Goal: Information Seeking & Learning: Learn about a topic

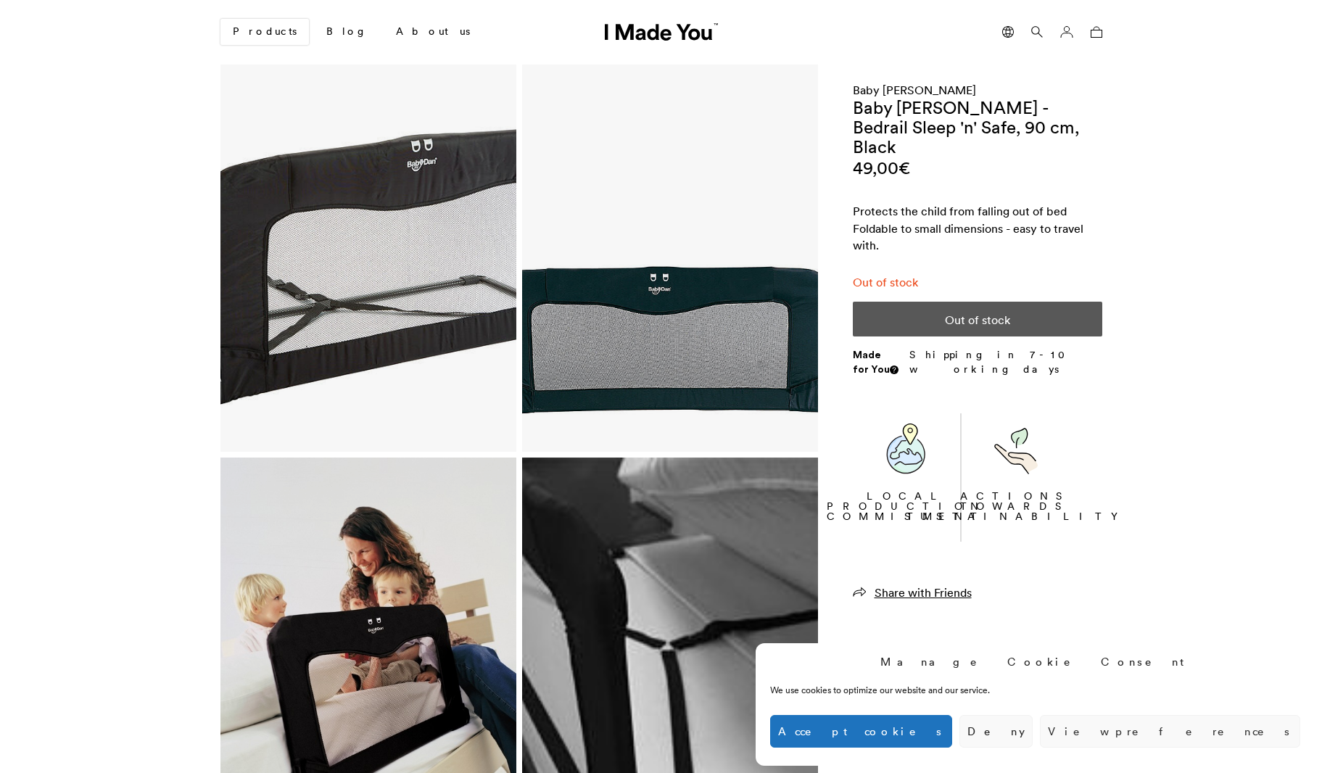
scroll to position [0, 888]
click at [448, 273] on img at bounding box center [369, 258] width 296 height 387
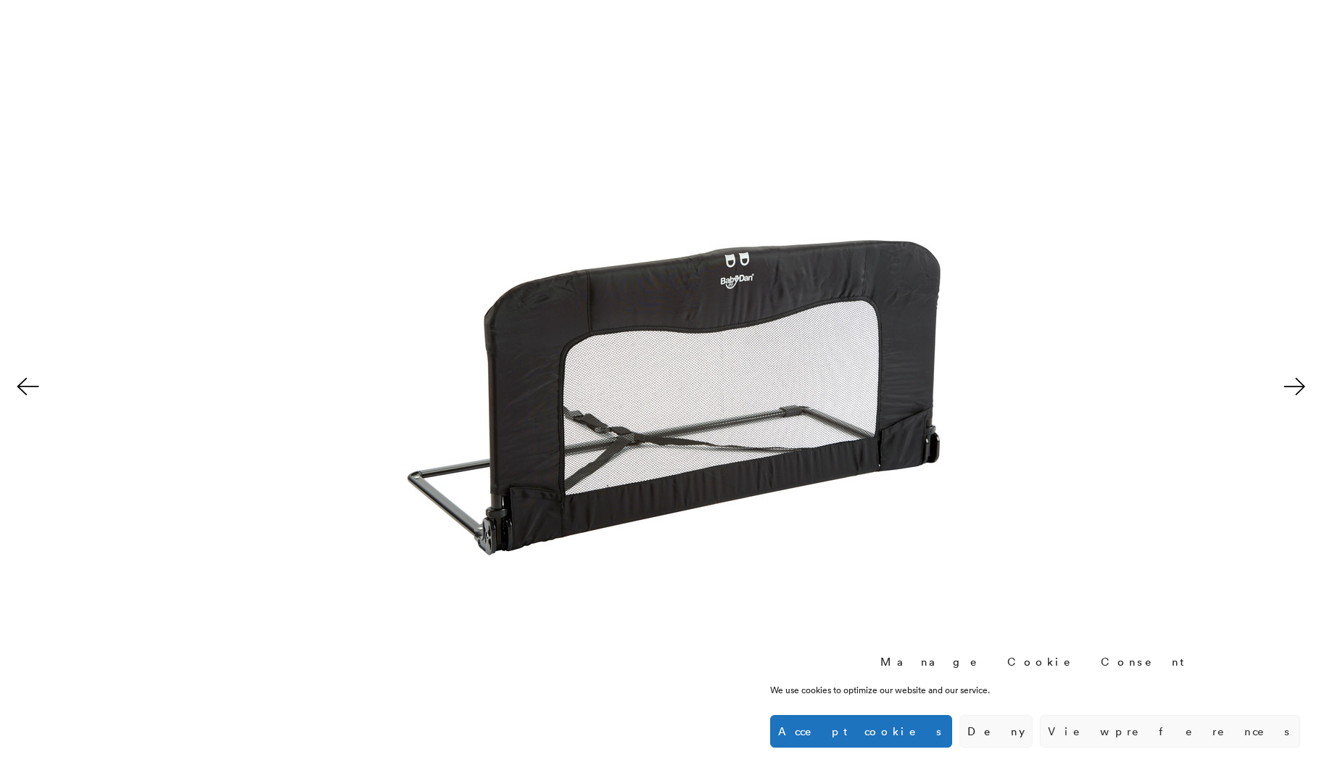
click at [1295, 383] on button at bounding box center [1297, 386] width 51 height 73
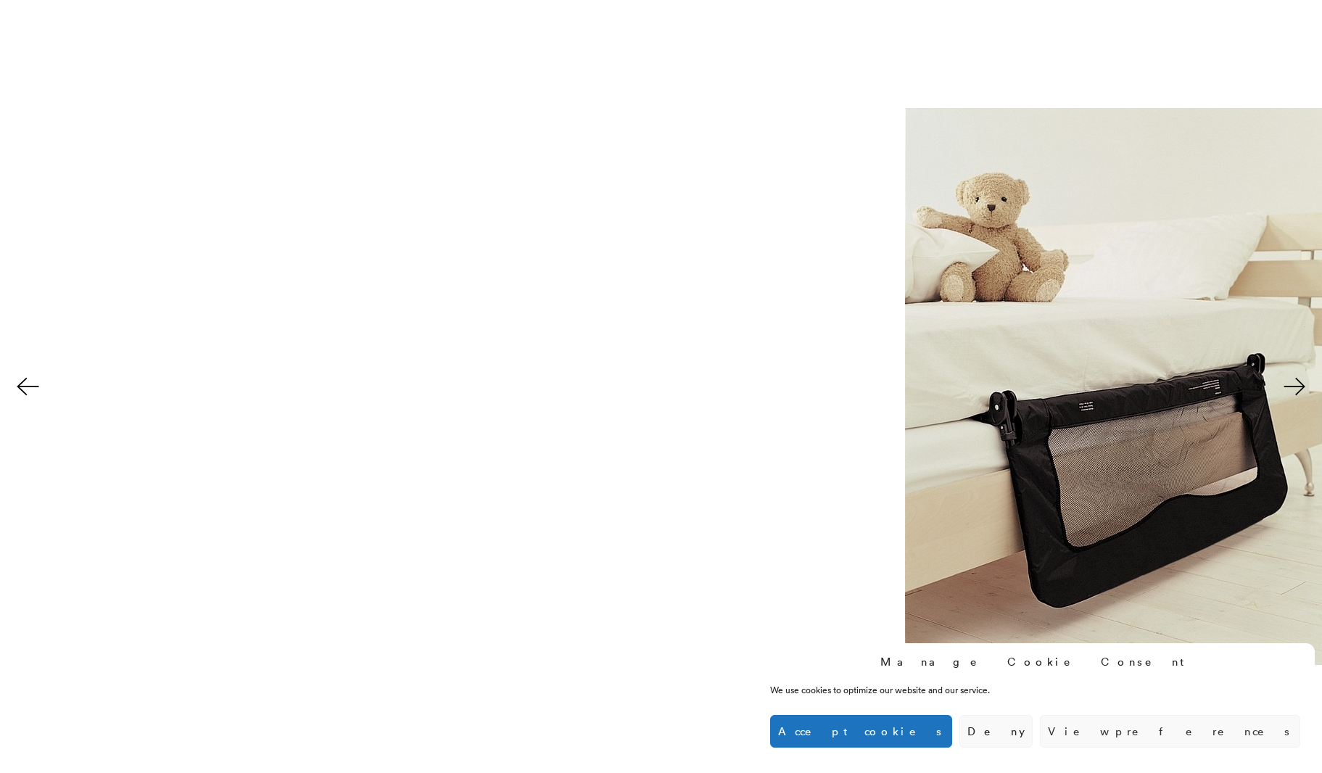
click at [1295, 382] on button at bounding box center [1297, 386] width 51 height 73
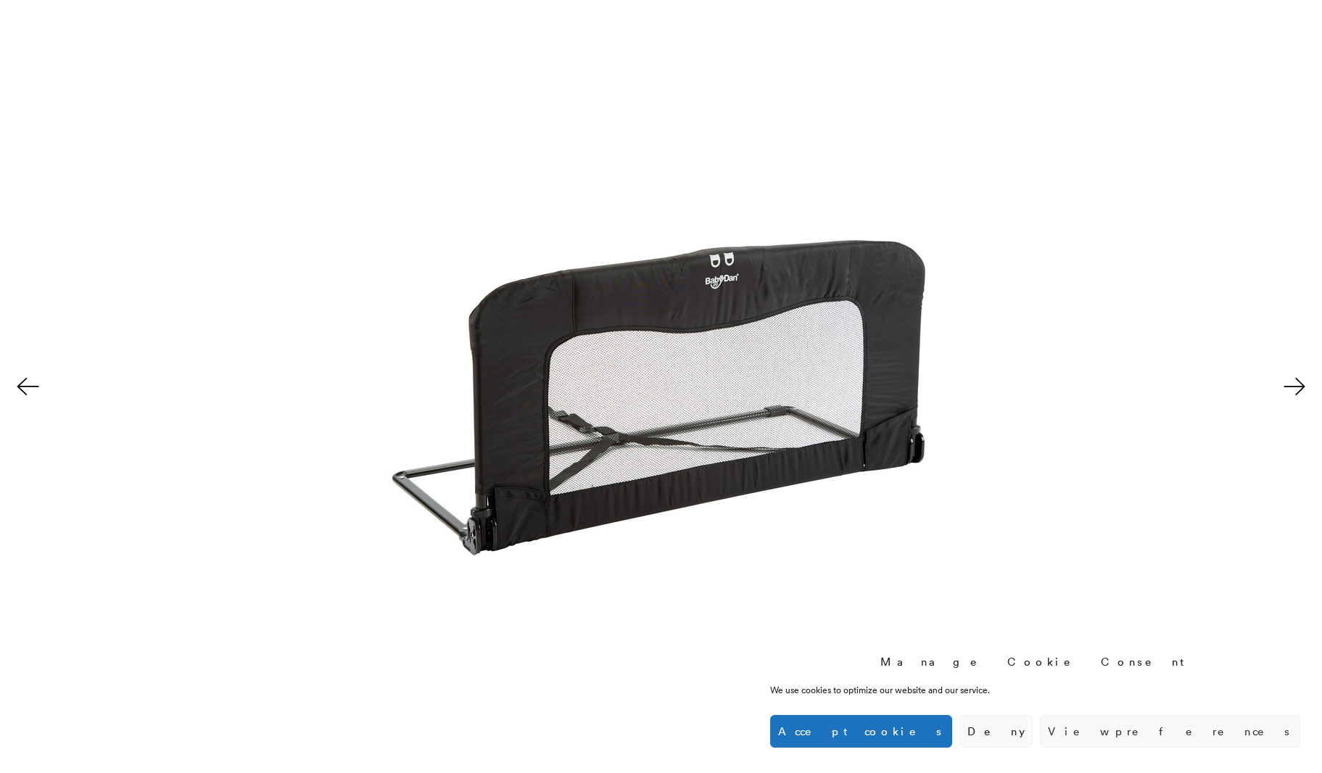
click at [1295, 382] on button at bounding box center [1297, 386] width 51 height 73
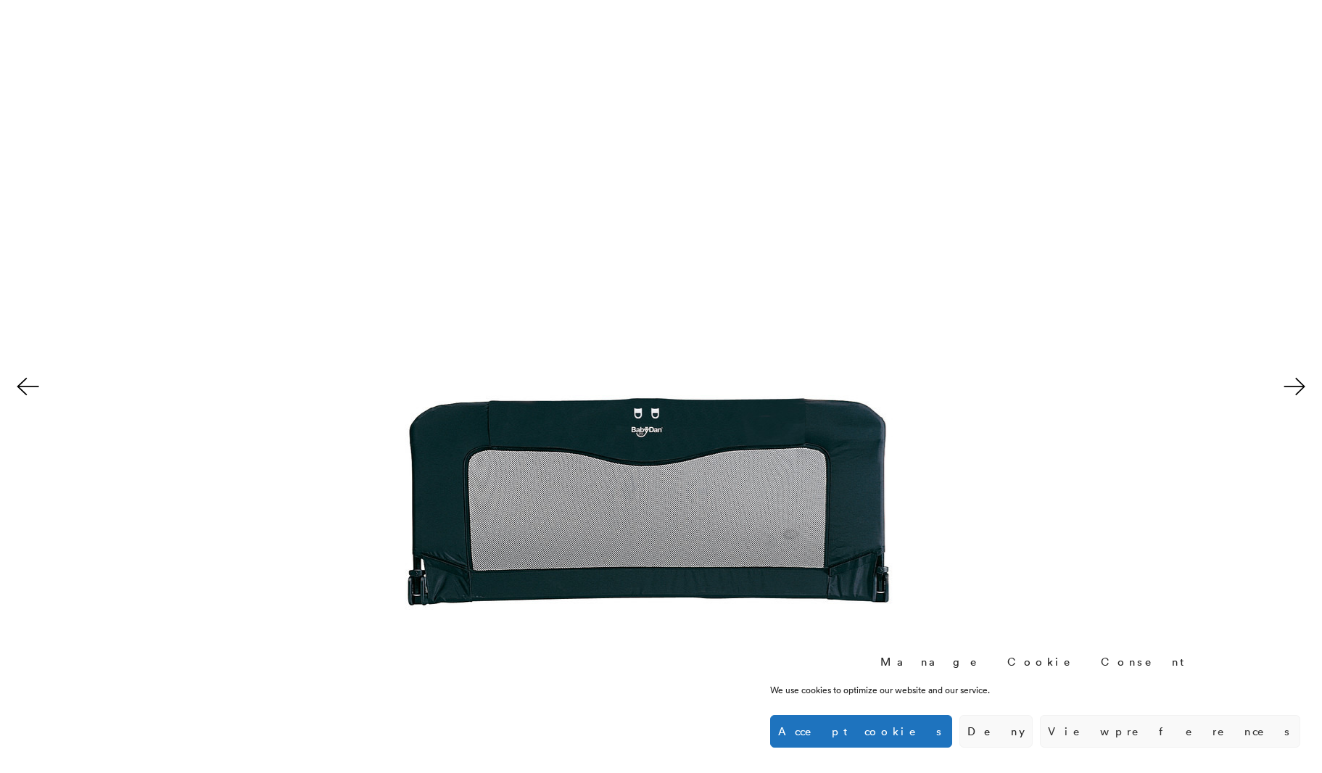
click at [1295, 382] on button at bounding box center [1297, 386] width 51 height 73
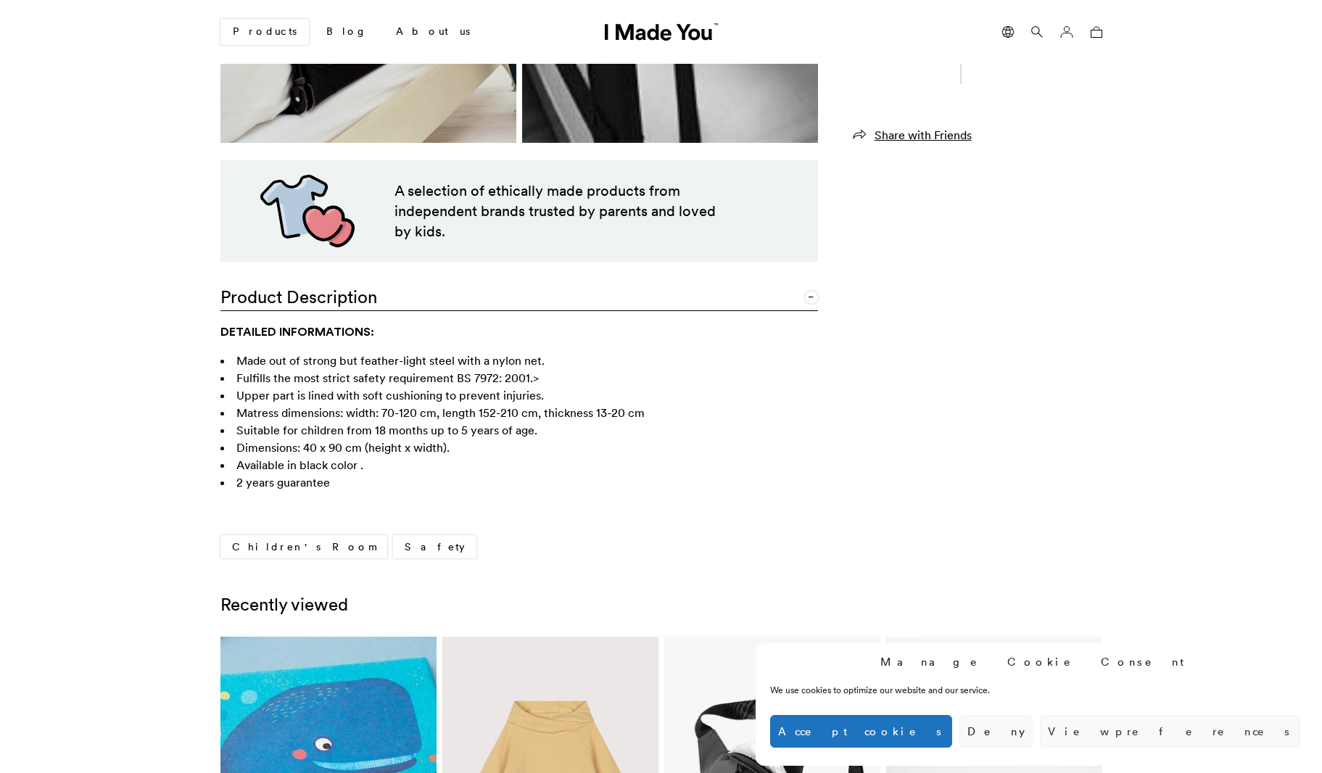
scroll to position [707, 0]
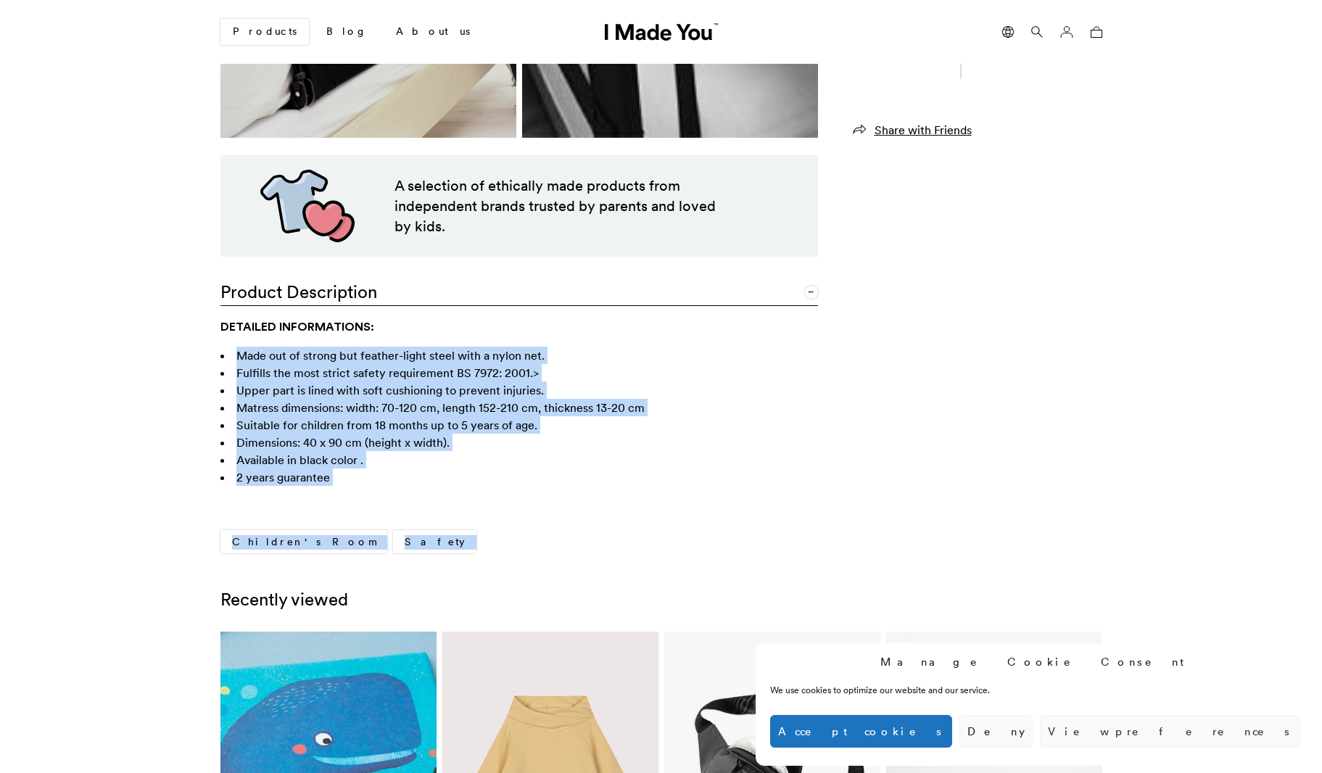
drag, startPoint x: 205, startPoint y: 346, endPoint x: 243, endPoint y: 355, distance: 38.9
click at [227, 347] on article at bounding box center [661, 214] width 1322 height 1714
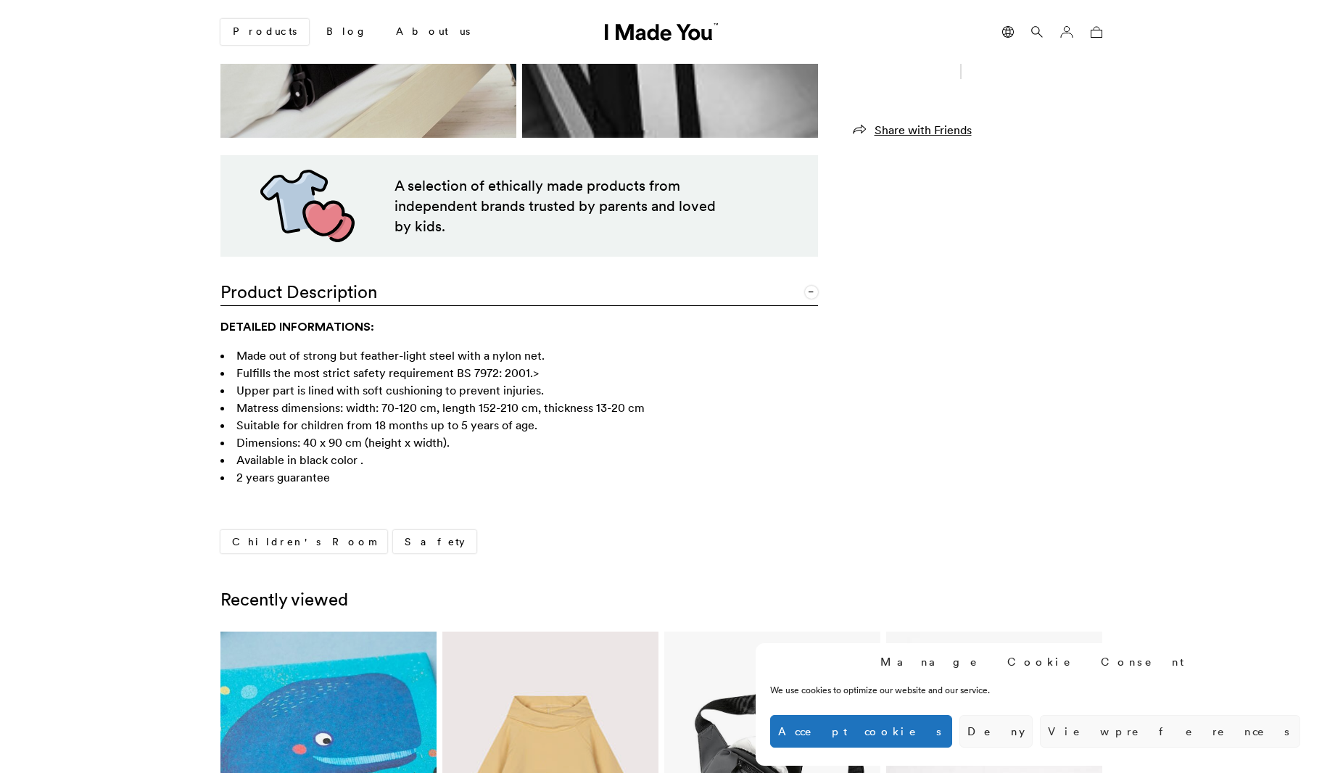
click at [359, 468] on div "DETAILED INFORMATIONS: Made out of strong but feather-light steel with a nylon …" at bounding box center [438, 402] width 435 height 168
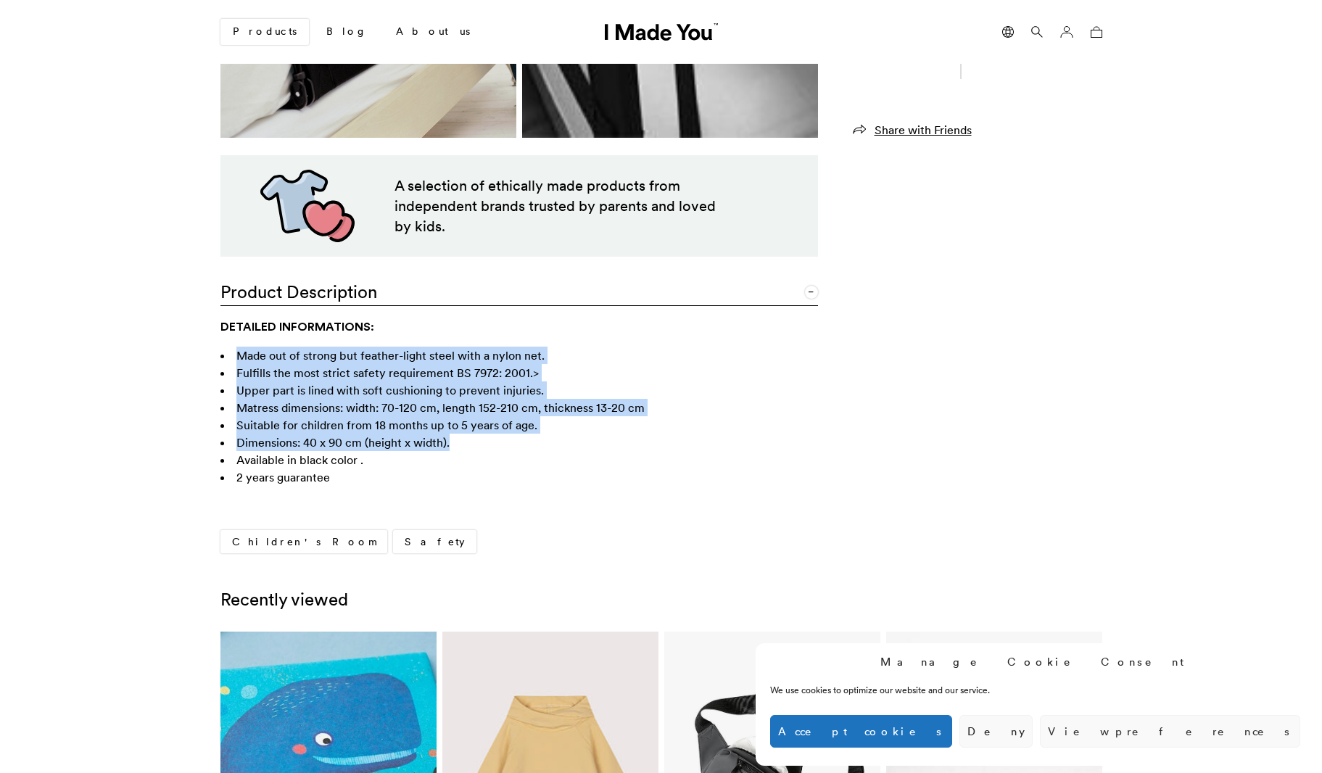
drag, startPoint x: 410, startPoint y: 440, endPoint x: 211, endPoint y: 353, distance: 217.0
click at [221, 353] on div "DETAILED INFORMATIONS: Made out of strong but feather-light steel with a nylon …" at bounding box center [438, 402] width 435 height 168
copy div "Made out of strong but feather-light steel with a nylon net. Fulfills the most …"
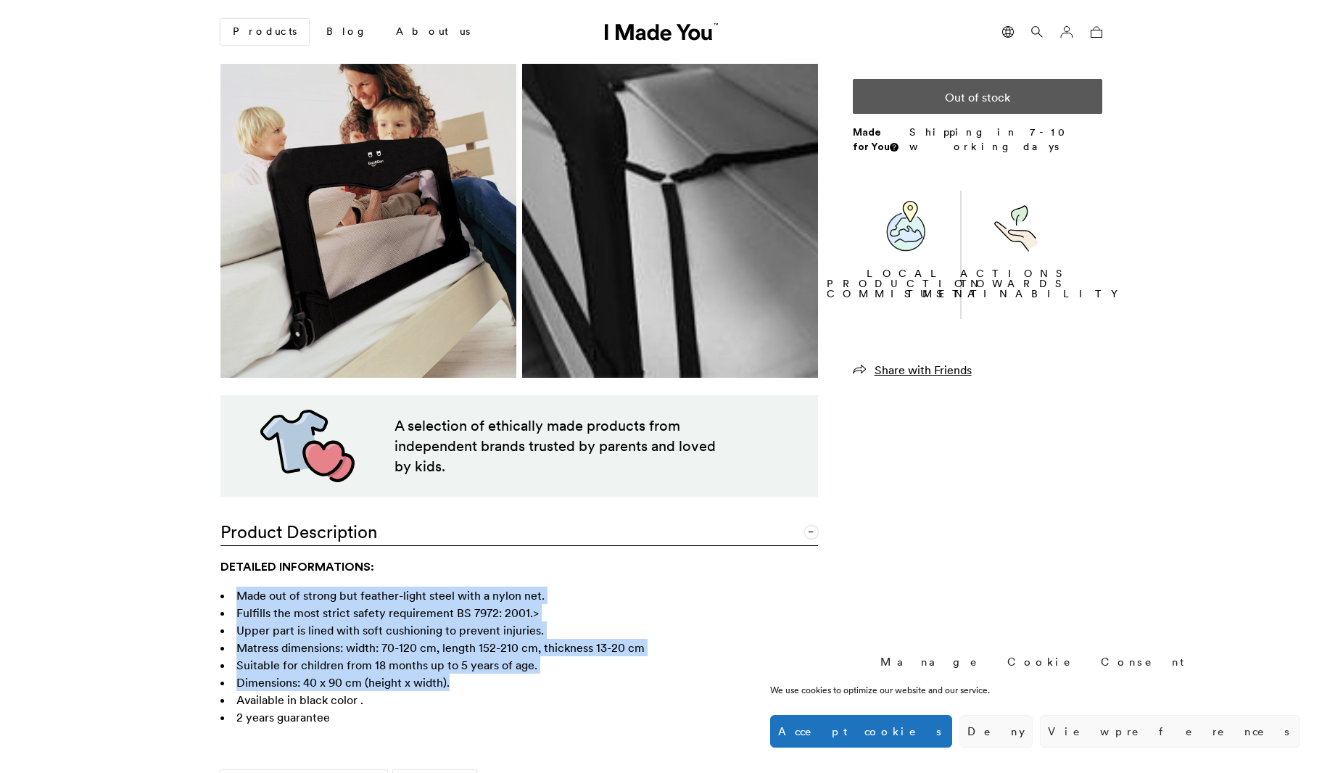
scroll to position [728, 0]
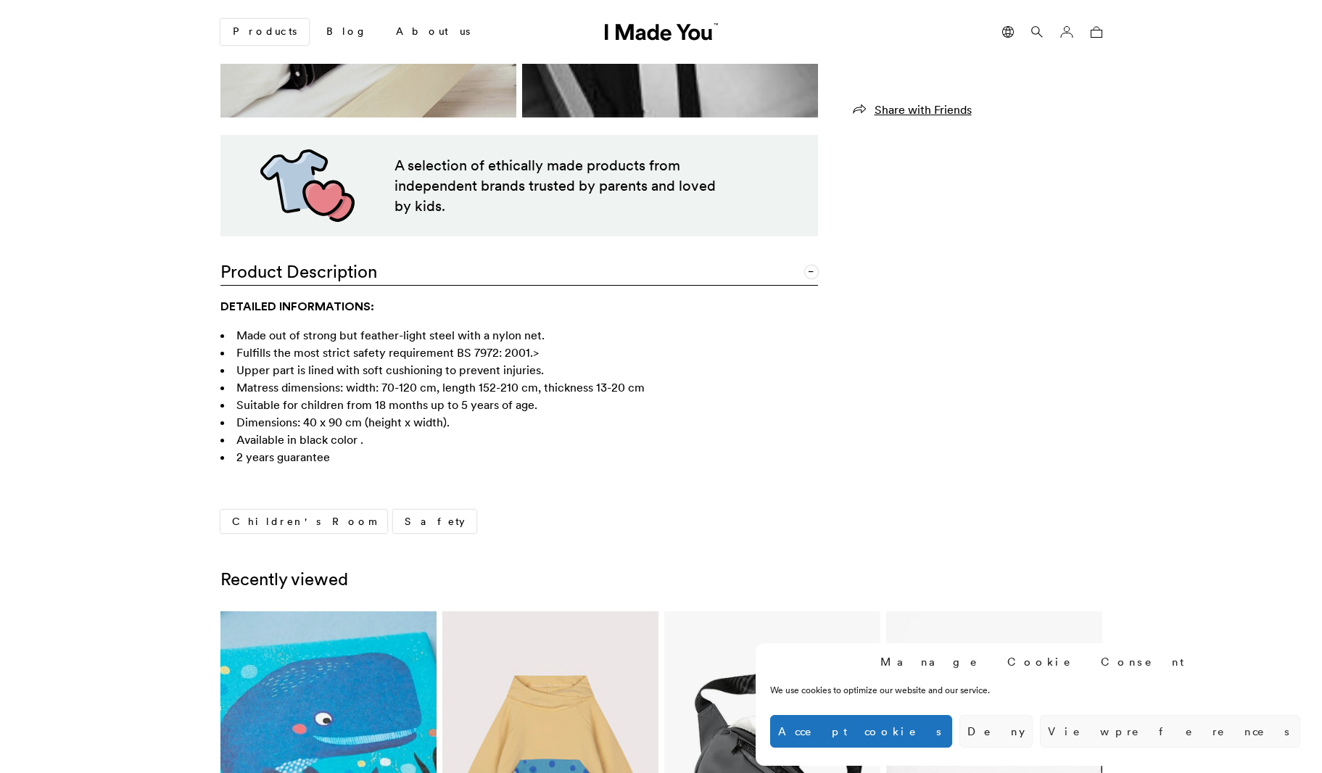
click at [497, 461] on li "2 years guarantee" at bounding box center [438, 456] width 435 height 17
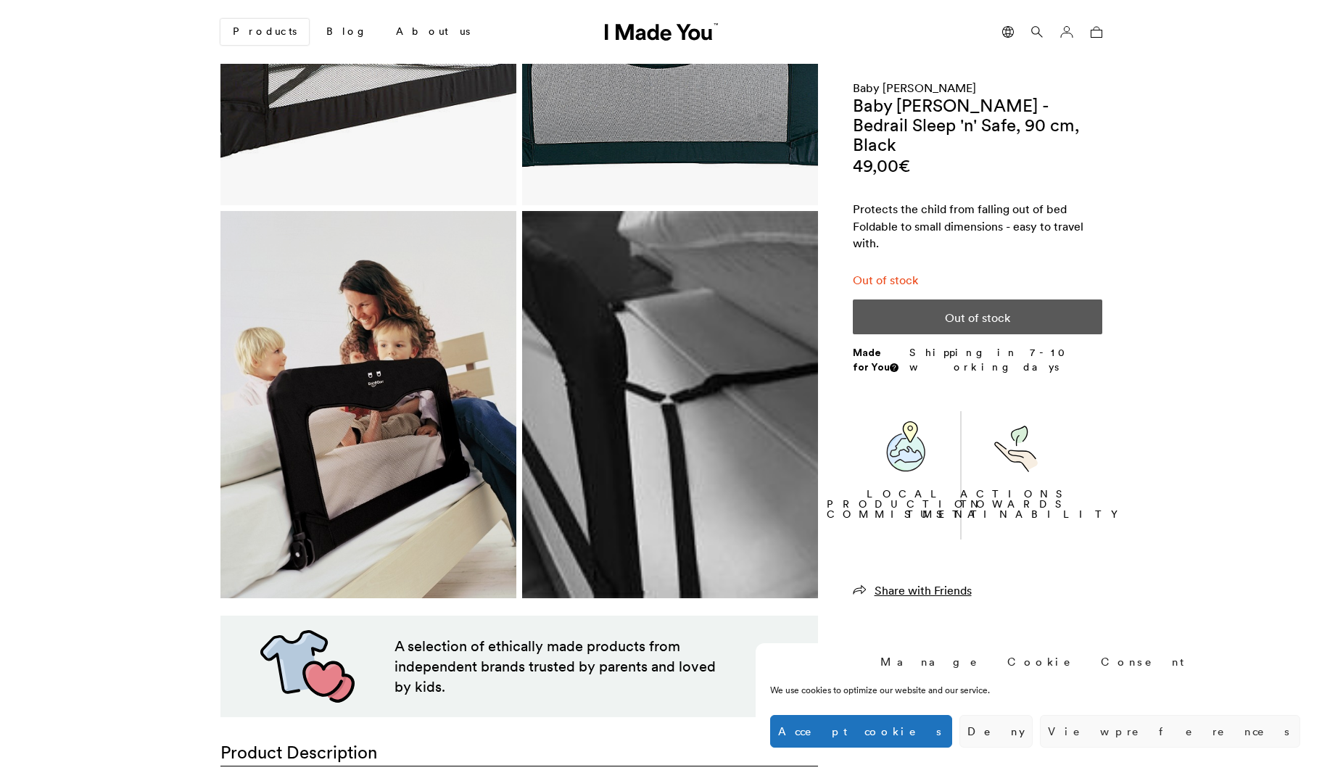
scroll to position [409, 0]
